Goal: Information Seeking & Learning: Check status

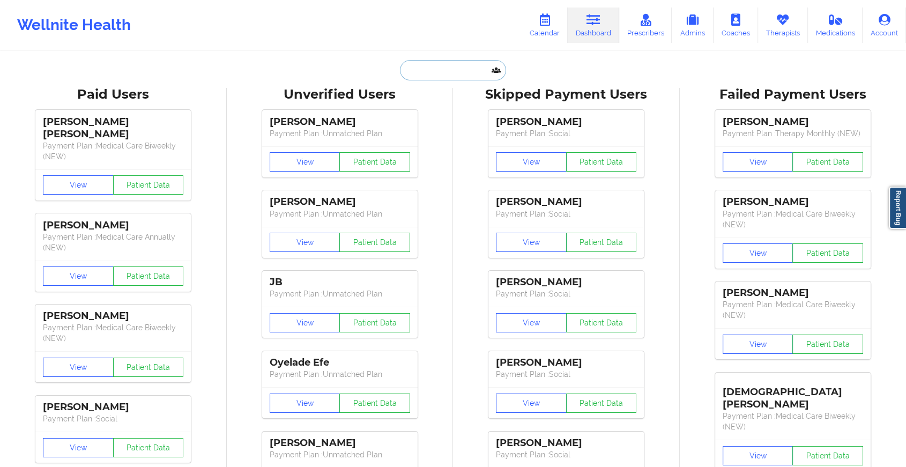
click at [468, 68] on input "text" at bounding box center [453, 70] width 106 height 20
type input "V"
paste input "Hi [PERSON_NAME]. Trust you are doing great. Kindly confirm if you met with [PE…"
type input "Hi [PERSON_NAME]. Trust you are doing great. Kindly confirm if you met with [PE…"
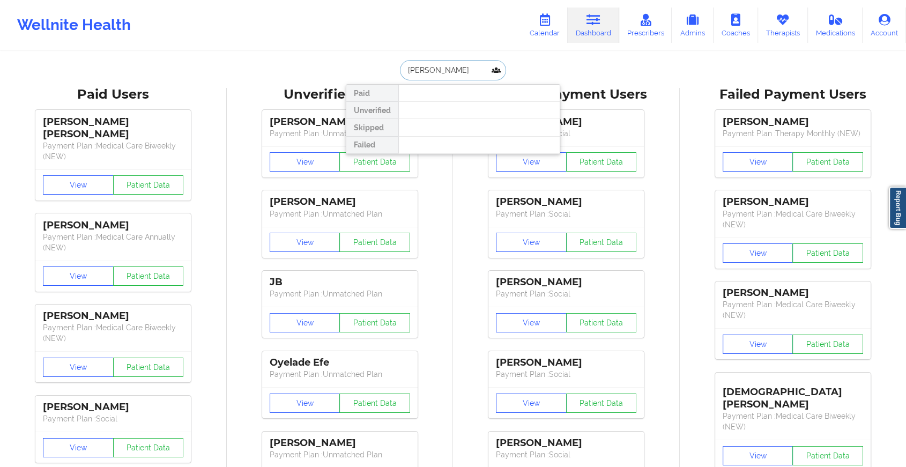
type input "[PERSON_NAME]"
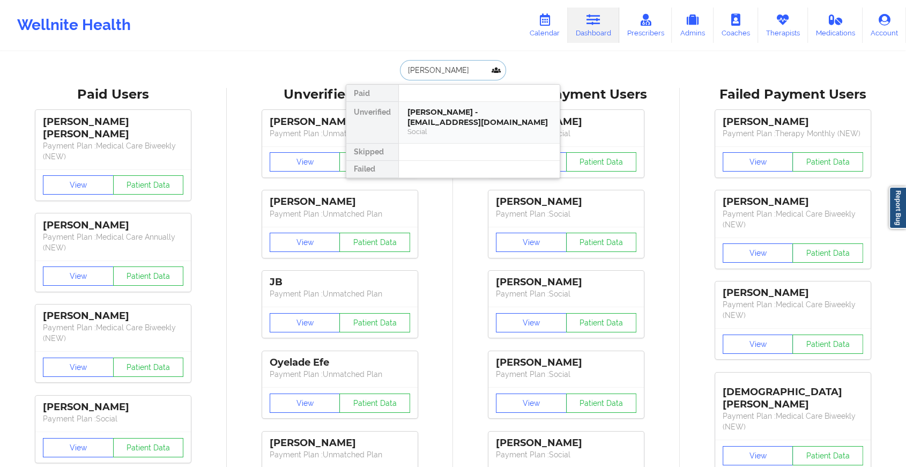
click at [468, 114] on div "[PERSON_NAME] - [EMAIL_ADDRESS][DOMAIN_NAME]" at bounding box center [480, 117] width 144 height 20
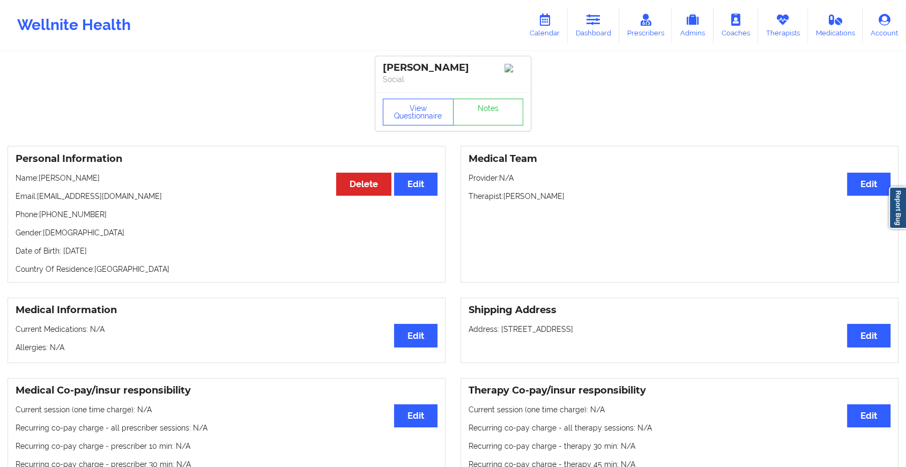
click at [491, 103] on div "View Questionnaire Notes" at bounding box center [453, 112] width 140 height 27
click at [491, 103] on link "Notes" at bounding box center [488, 112] width 71 height 27
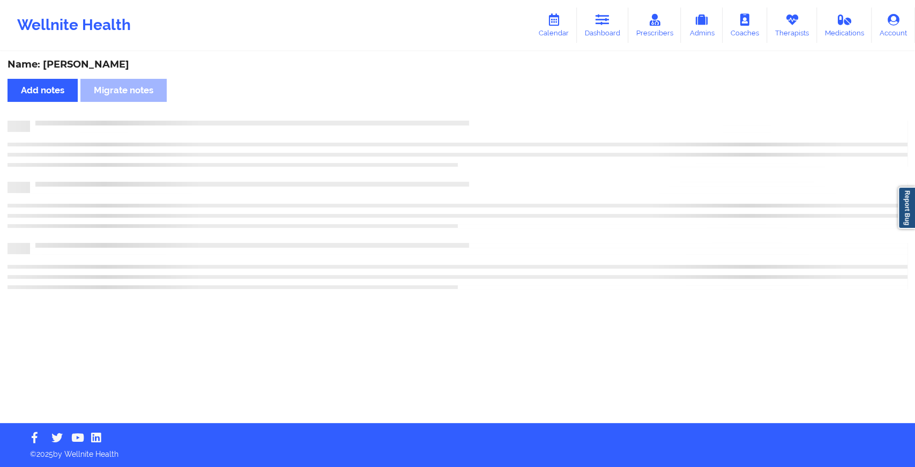
click at [491, 103] on div "Name: [PERSON_NAME] Add notes Migrate notes" at bounding box center [457, 238] width 915 height 371
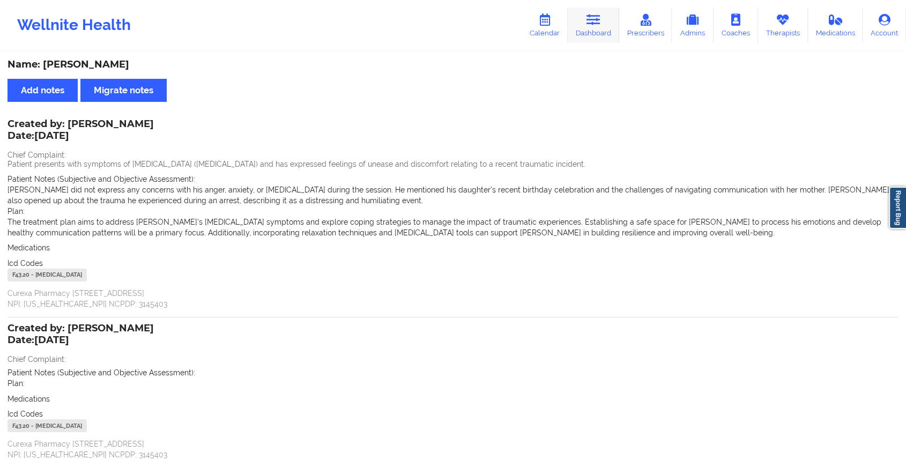
click at [608, 30] on link "Dashboard" at bounding box center [593, 25] width 51 height 35
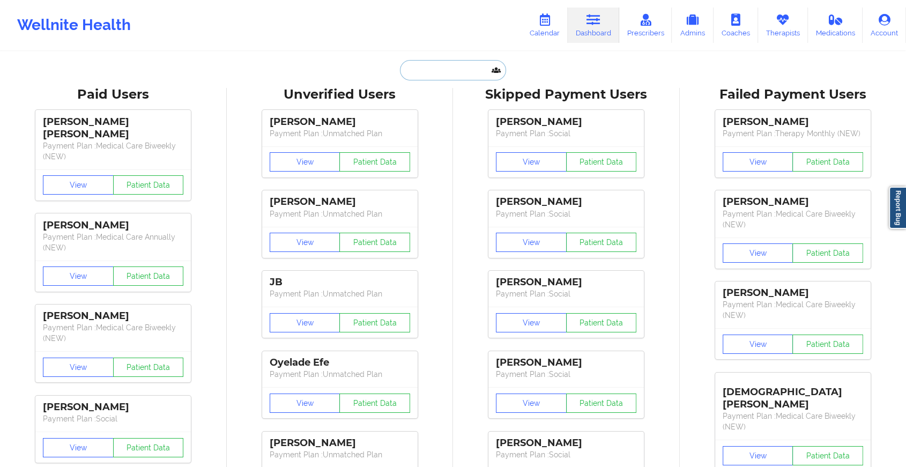
click at [404, 73] on input "text" at bounding box center [453, 70] width 106 height 20
paste input "[EMAIL_ADDRESS][DOMAIN_NAME]"
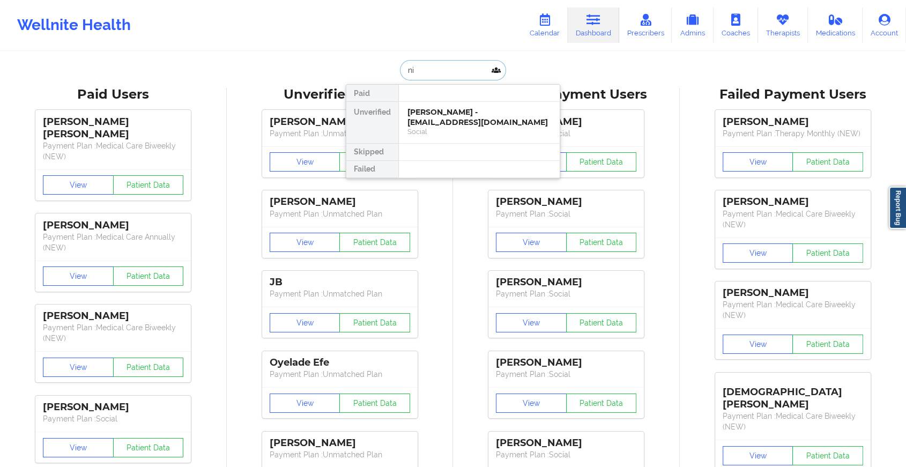
type input "n"
type input "[PERSON_NAME] part"
click at [481, 112] on div "[PERSON_NAME] - [EMAIL_ADDRESS][DOMAIN_NAME]" at bounding box center [480, 117] width 144 height 20
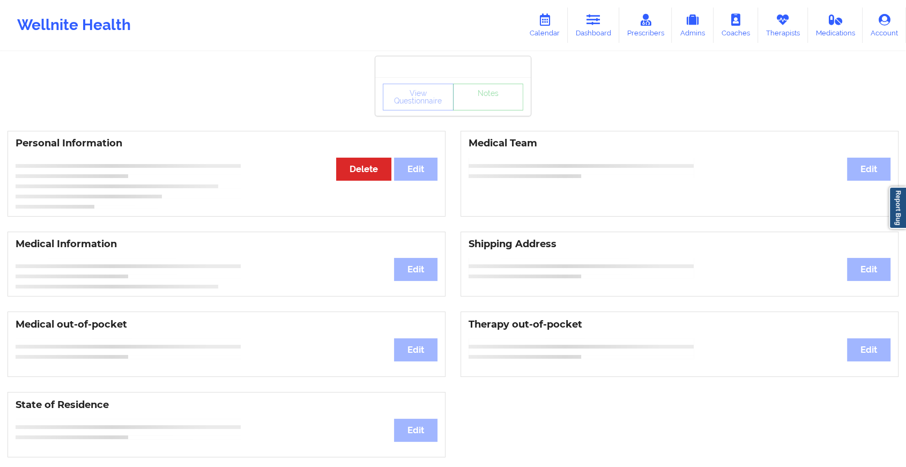
click at [485, 99] on div "View Questionnaire Notes" at bounding box center [453, 97] width 140 height 27
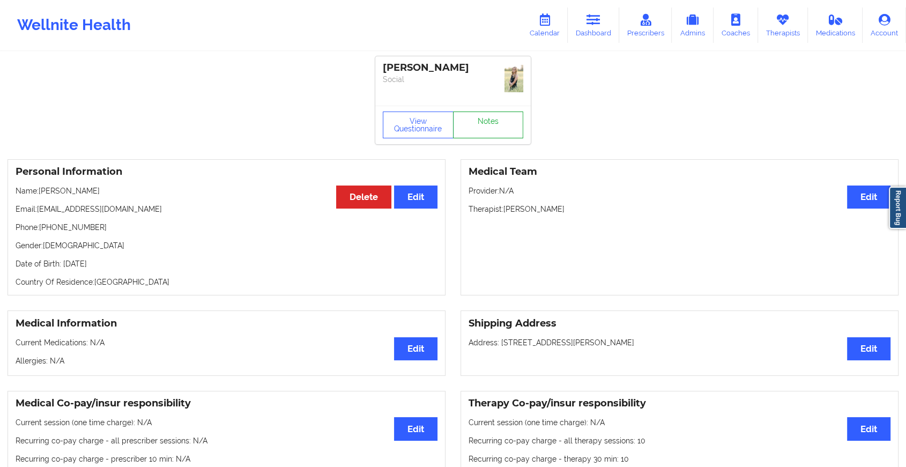
drag, startPoint x: 485, startPoint y: 99, endPoint x: 484, endPoint y: 109, distance: 10.3
click at [484, 112] on link "Notes" at bounding box center [488, 125] width 71 height 27
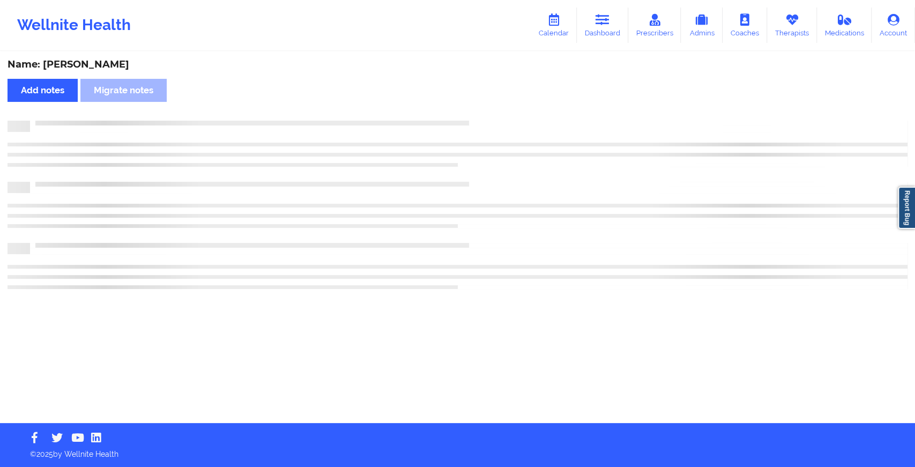
click at [484, 109] on div "Name: [PERSON_NAME] Add notes Migrate notes" at bounding box center [457, 238] width 915 height 371
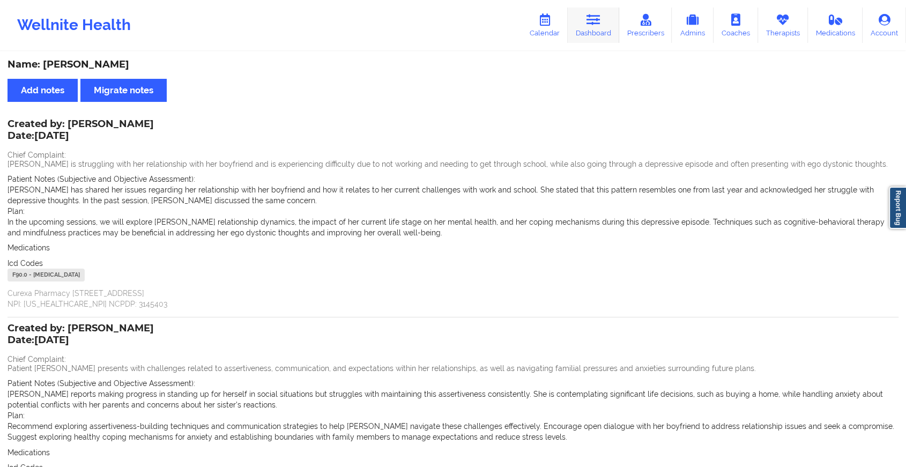
click at [601, 32] on link "Dashboard" at bounding box center [593, 25] width 51 height 35
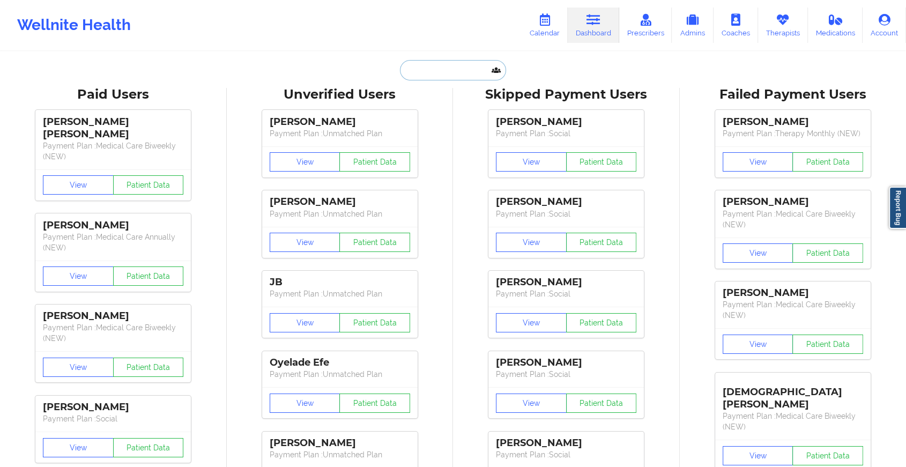
click at [460, 73] on input "text" at bounding box center [453, 70] width 106 height 20
paste input "Hi [PERSON_NAME]. Trust you are doing great. Kindly confirm if you met with [PE…"
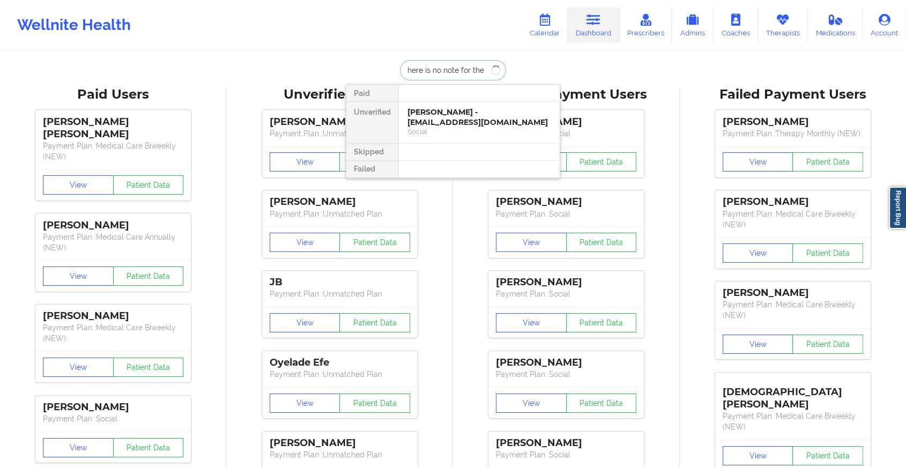
scroll to position [0, 382]
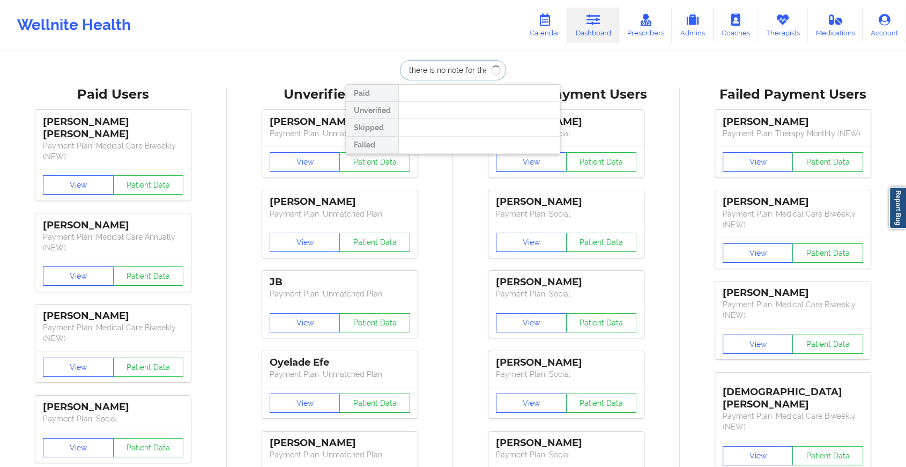
type input "Hi [PERSON_NAME]. Trust you are doing great. Kindly confirm if you met with [PE…"
type input "[PERSON_NAME]"
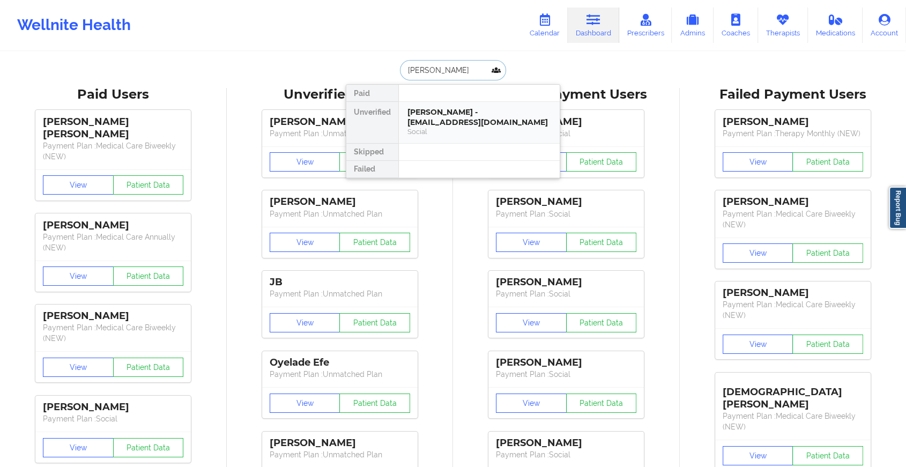
click at [493, 117] on div "[PERSON_NAME] - [EMAIL_ADDRESS][DOMAIN_NAME]" at bounding box center [480, 117] width 144 height 20
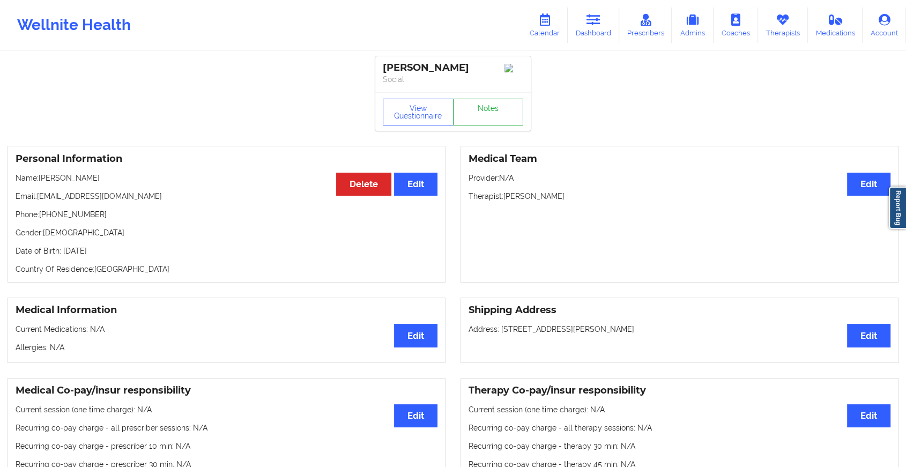
click at [484, 116] on link "Notes" at bounding box center [488, 112] width 71 height 27
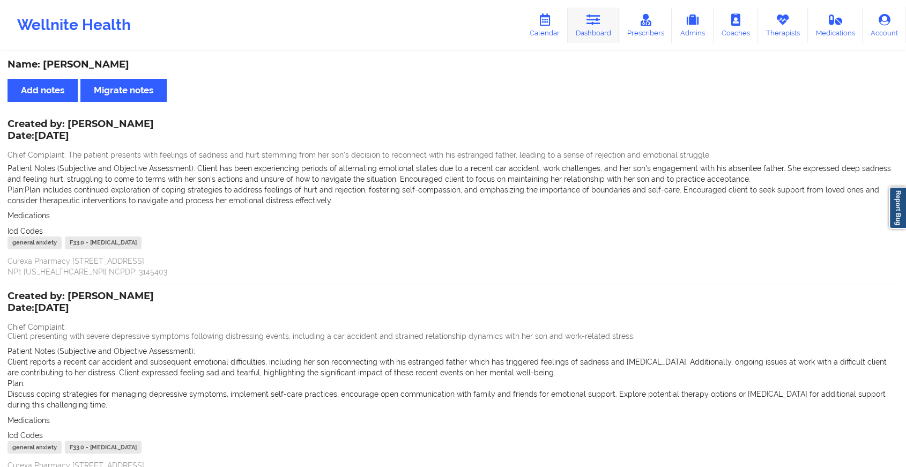
click at [596, 34] on link "Dashboard" at bounding box center [593, 25] width 51 height 35
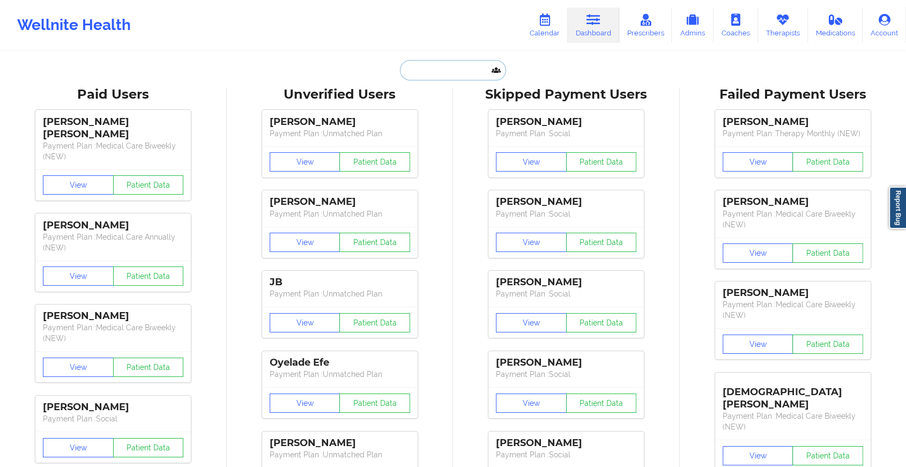
click at [438, 76] on input "text" at bounding box center [453, 70] width 106 height 20
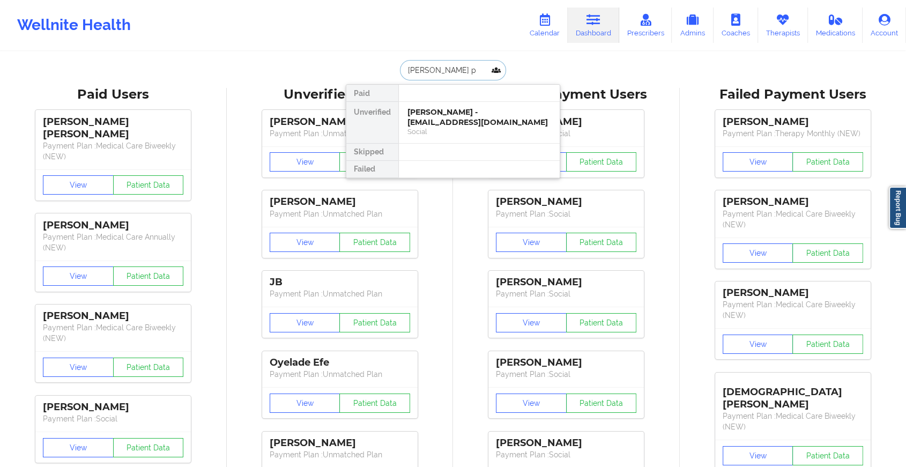
type input "[PERSON_NAME]"
drag, startPoint x: 455, startPoint y: 114, endPoint x: 477, endPoint y: 86, distance: 35.8
click at [477, 86] on div "Paid Unverified [PERSON_NAME] - [EMAIL_ADDRESS][DOMAIN_NAME] Social Skipped Fai…" at bounding box center [453, 131] width 214 height 94
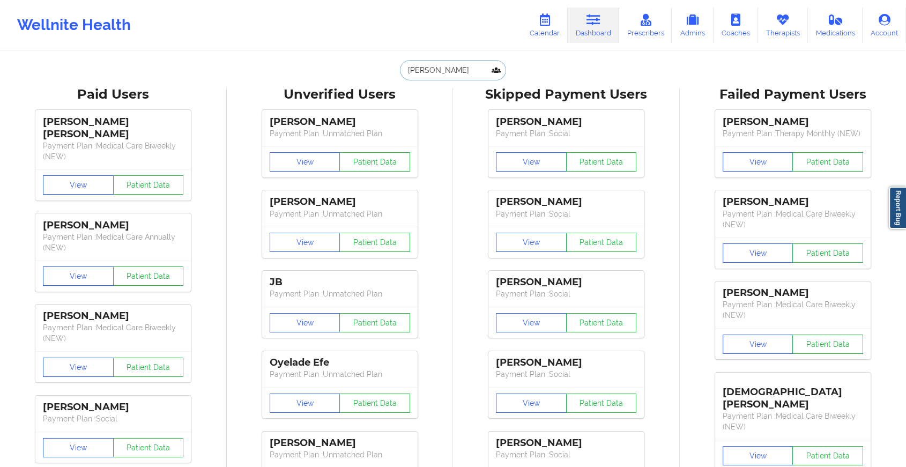
click at [458, 73] on input "[PERSON_NAME]" at bounding box center [453, 70] width 106 height 20
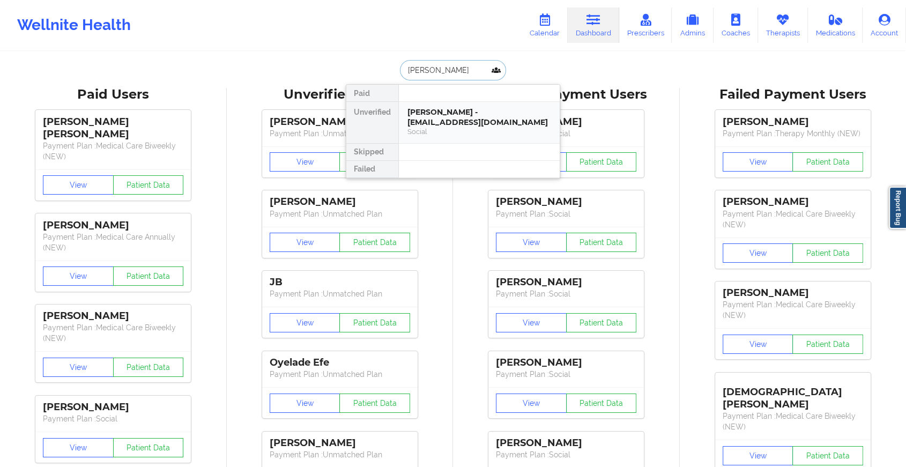
click at [431, 107] on div "[PERSON_NAME] - [EMAIL_ADDRESS][DOMAIN_NAME]" at bounding box center [480, 117] width 144 height 20
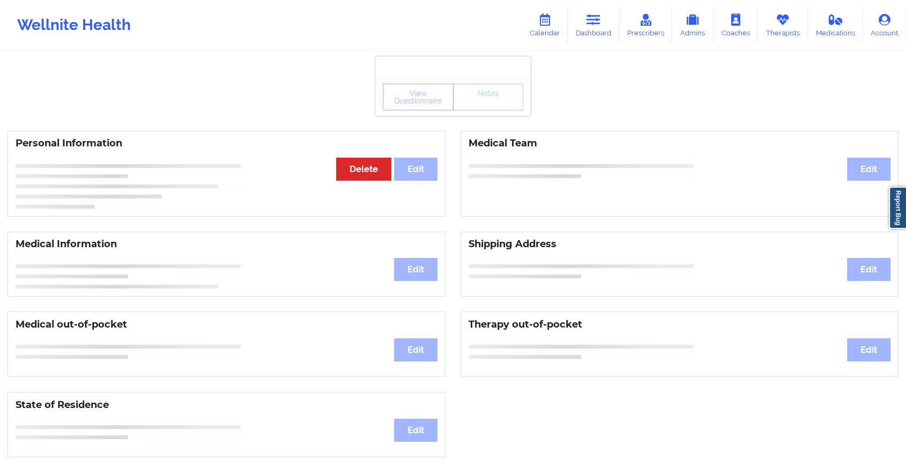
click at [482, 112] on div "View Questionnaire Notes" at bounding box center [453, 96] width 156 height 39
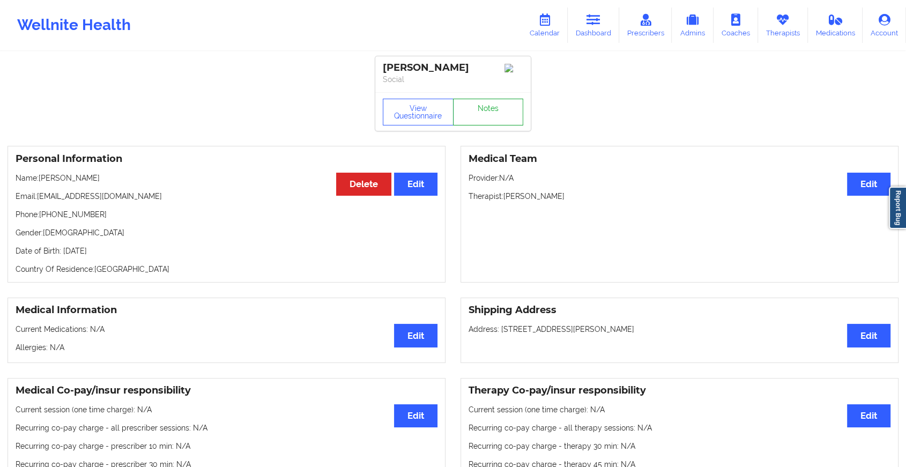
click at [482, 112] on link "Notes" at bounding box center [488, 112] width 71 height 27
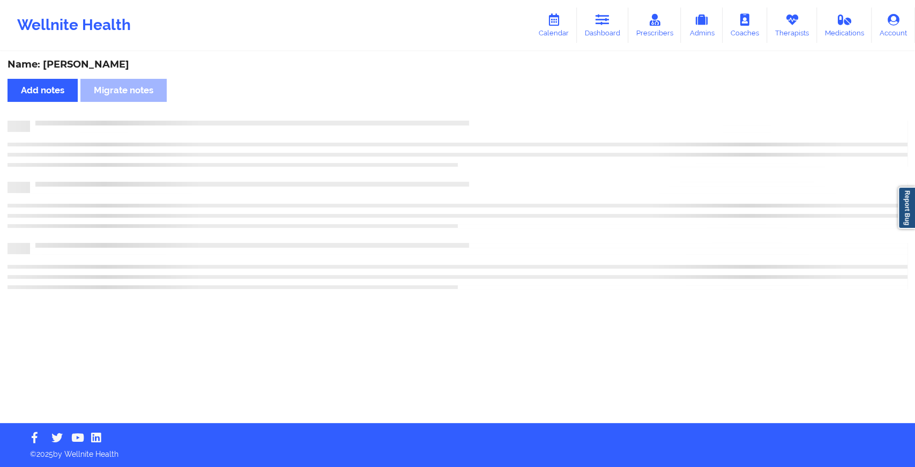
click at [482, 112] on div "Name: [PERSON_NAME] Add notes Migrate notes" at bounding box center [457, 238] width 915 height 371
